Goal: Check status: Check status

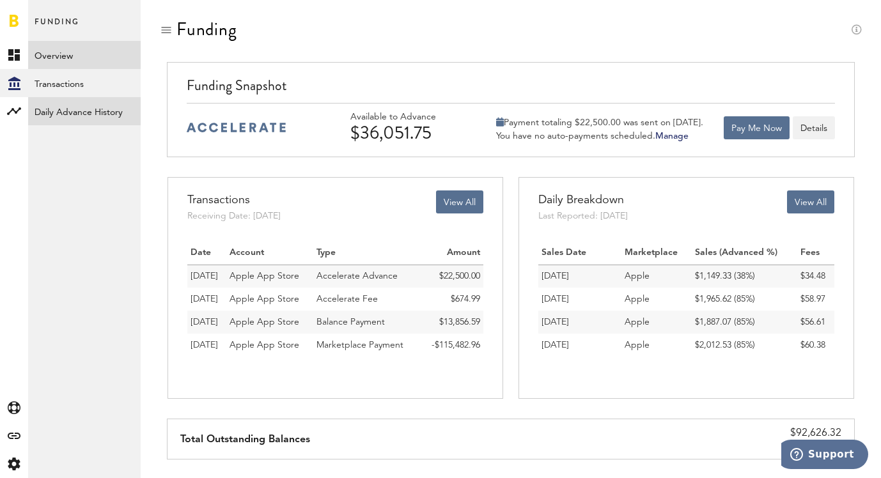
click at [104, 104] on link "Daily Advance History" at bounding box center [84, 111] width 113 height 28
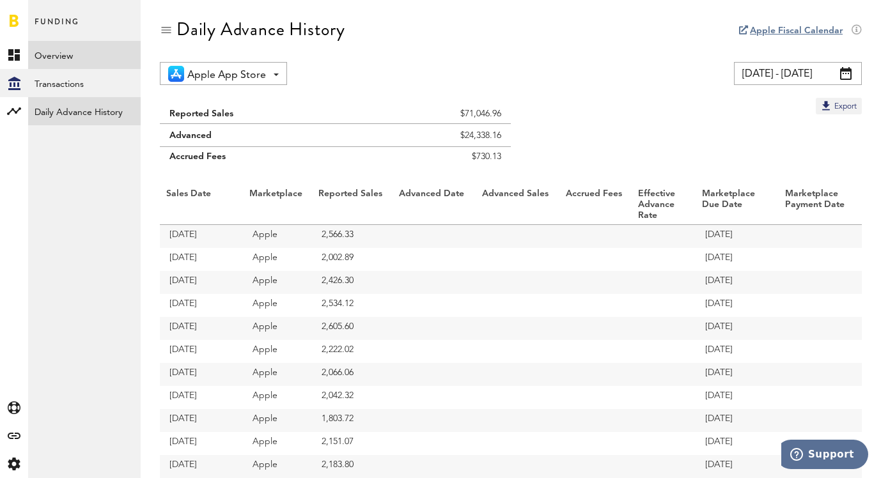
click at [93, 68] on link "Overview" at bounding box center [84, 55] width 113 height 28
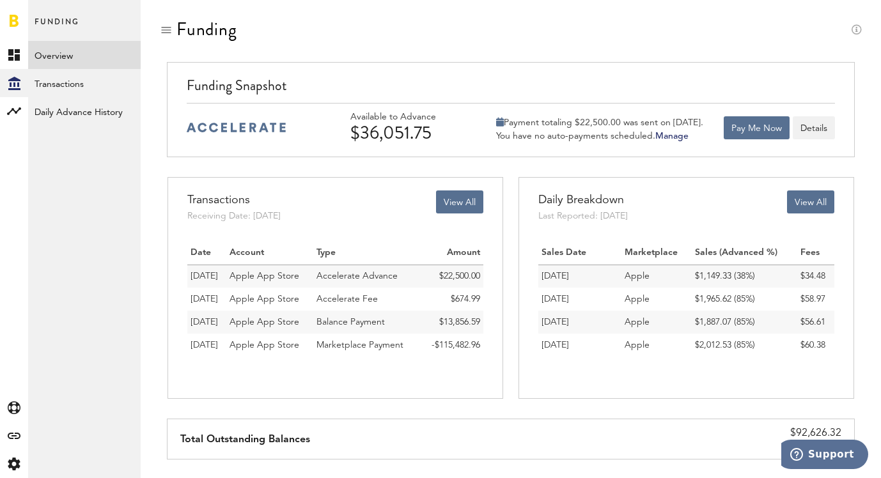
scroll to position [26, 0]
